Goal: Information Seeking & Learning: Stay updated

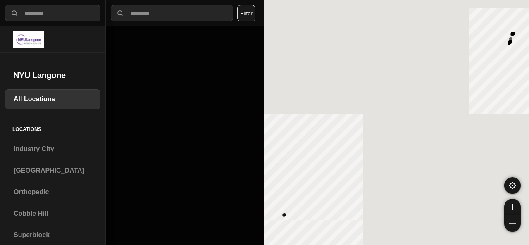
select select "*"
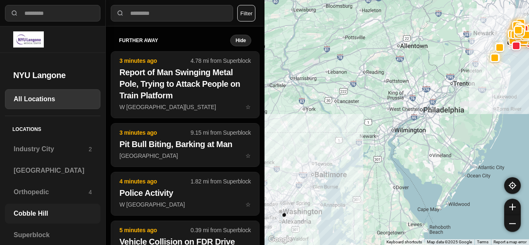
click at [56, 211] on h3 "Cobble Hill" at bounding box center [53, 214] width 78 height 10
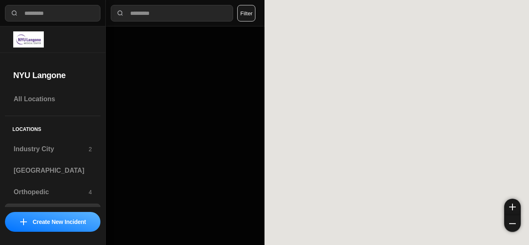
select select "*"
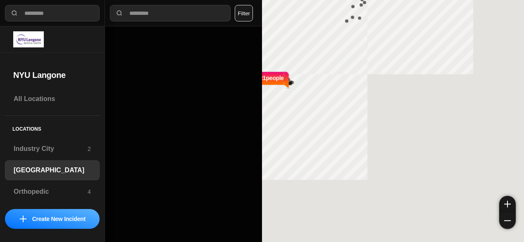
select select "*"
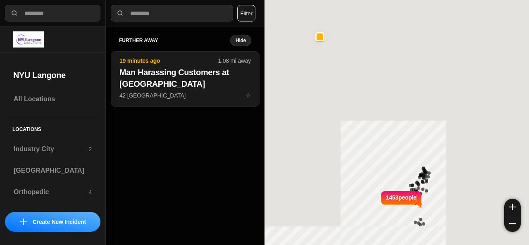
select select "*"
